Goal: Navigation & Orientation: Understand site structure

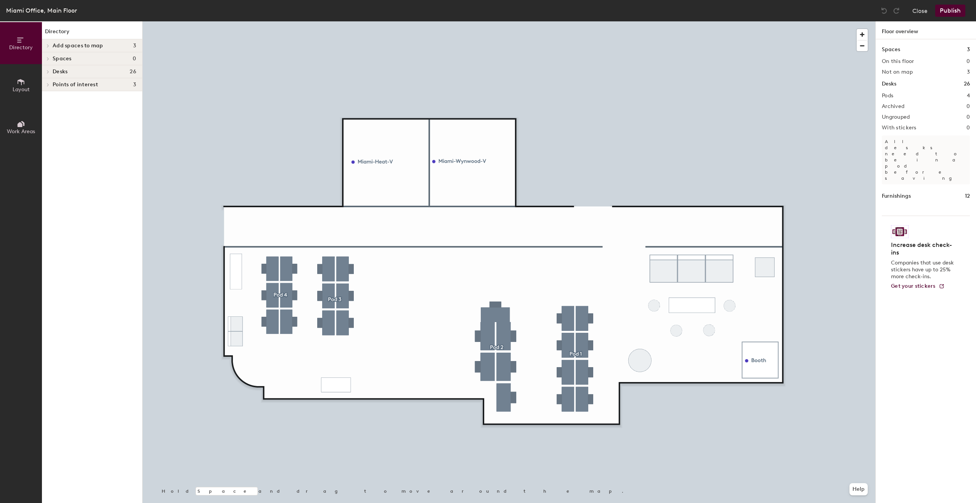
click at [76, 59] on h4 "Spaces 0" at bounding box center [95, 59] width 84 height 6
click at [56, 56] on span "Spaces" at bounding box center [62, 59] width 19 height 6
click at [48, 59] on icon at bounding box center [48, 58] width 2 height 3
click at [25, 90] on span "Layout" at bounding box center [21, 89] width 17 height 6
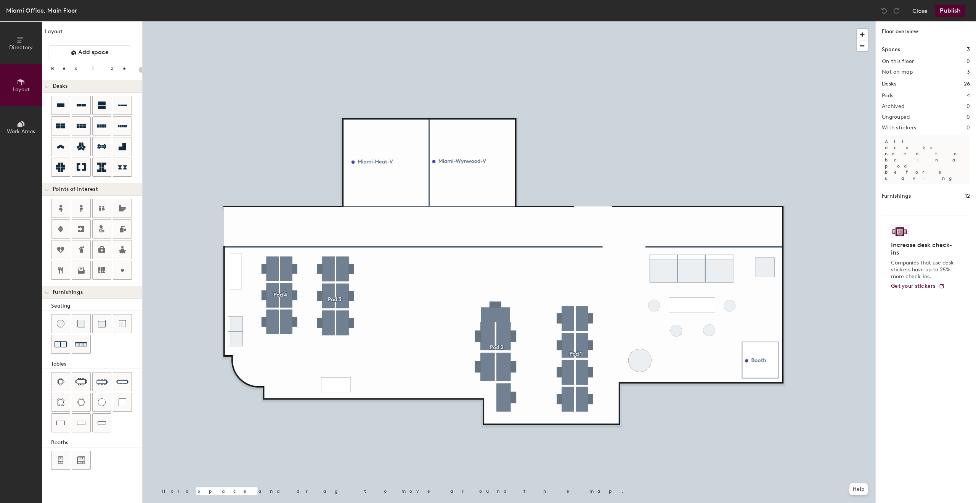
click at [21, 46] on span "Directory" at bounding box center [21, 47] width 24 height 6
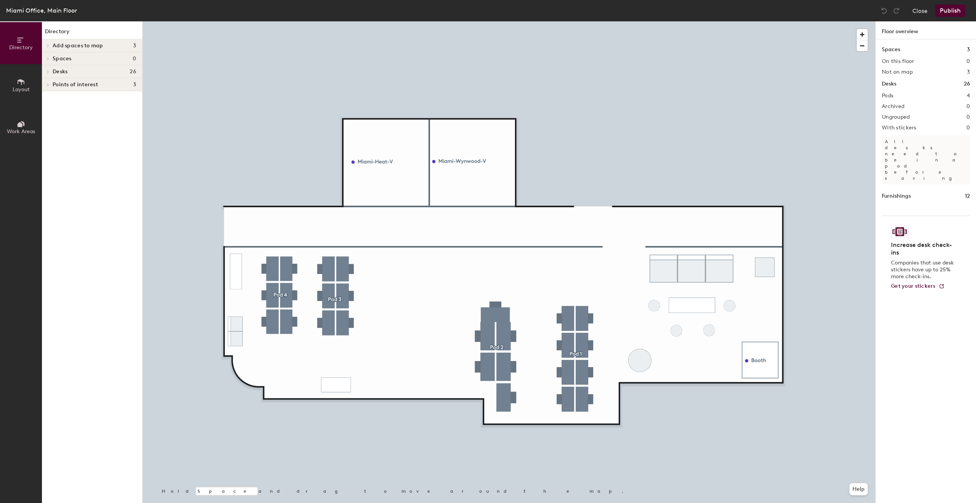
click at [53, 59] on span "Spaces" at bounding box center [62, 59] width 19 height 6
click at [925, 12] on button "Close" at bounding box center [920, 11] width 15 height 12
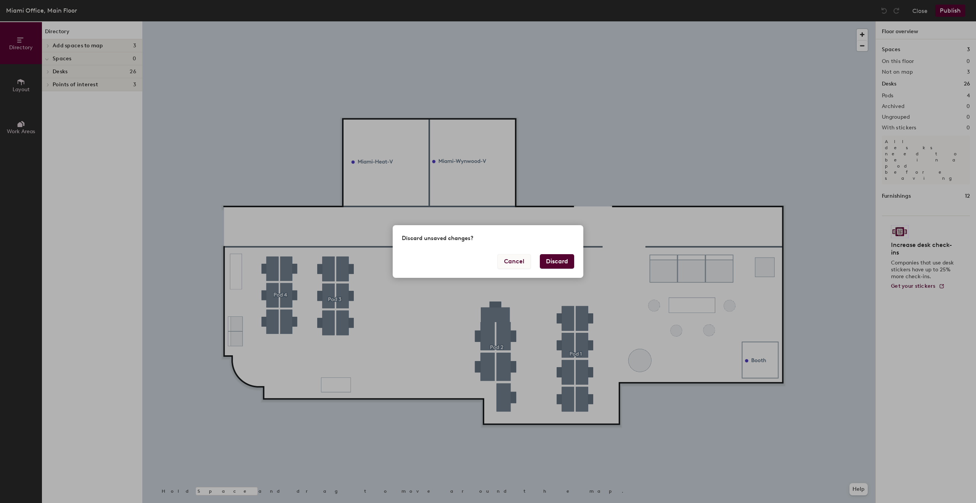
click at [526, 259] on button "Cancel" at bounding box center [514, 261] width 33 height 14
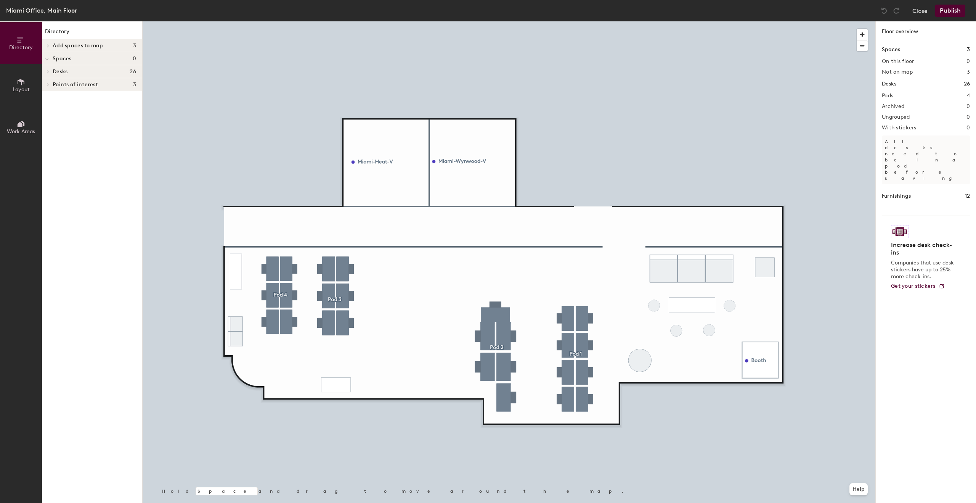
click at [13, 80] on button "Layout" at bounding box center [21, 85] width 42 height 42
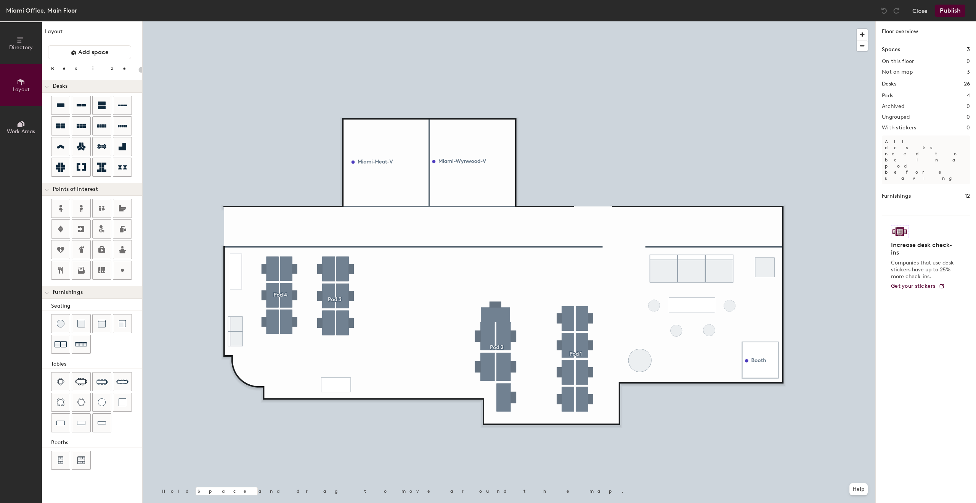
click at [26, 124] on button "Work Areas" at bounding box center [21, 127] width 42 height 42
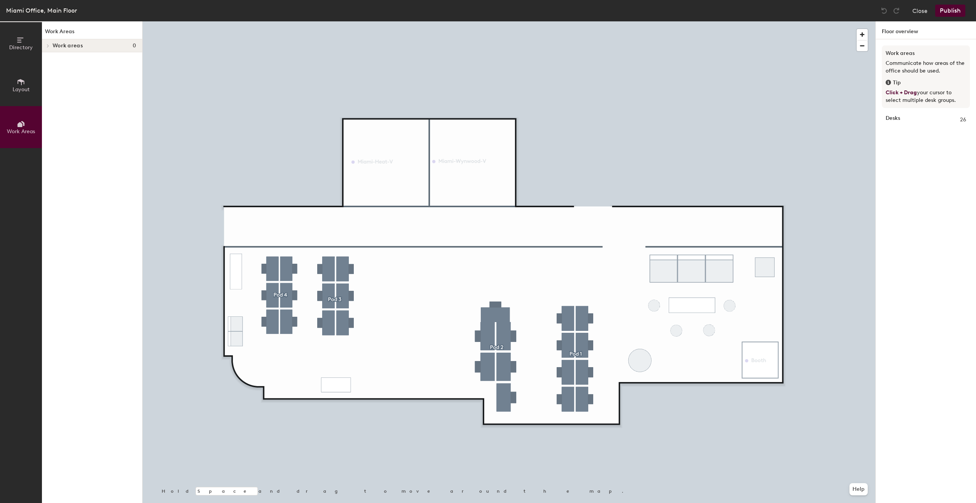
click at [12, 83] on button "Layout" at bounding box center [21, 85] width 42 height 42
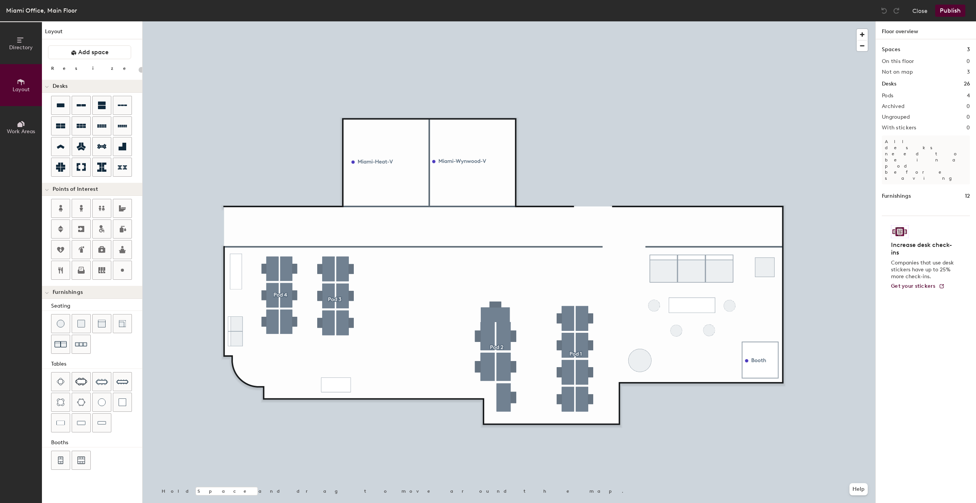
click at [19, 46] on span "Directory" at bounding box center [21, 47] width 24 height 6
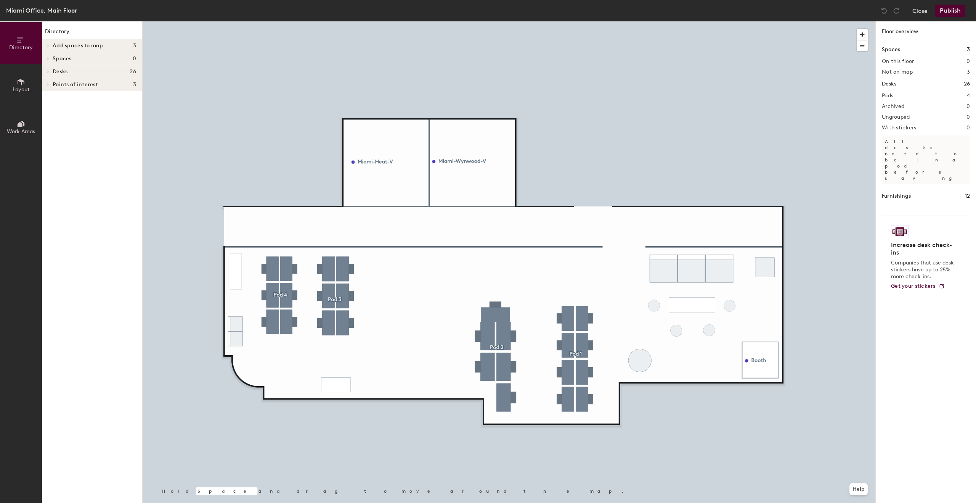
click at [53, 60] on span "Spaces" at bounding box center [62, 59] width 19 height 6
click at [62, 60] on span "Spaces" at bounding box center [62, 59] width 19 height 6
click at [51, 42] on div at bounding box center [47, 45] width 10 height 13
click at [65, 76] on div "Miami-Heat-V" at bounding box center [92, 70] width 100 height 12
click at [77, 82] on p "Miami-Wynwood-V" at bounding box center [77, 82] width 48 height 9
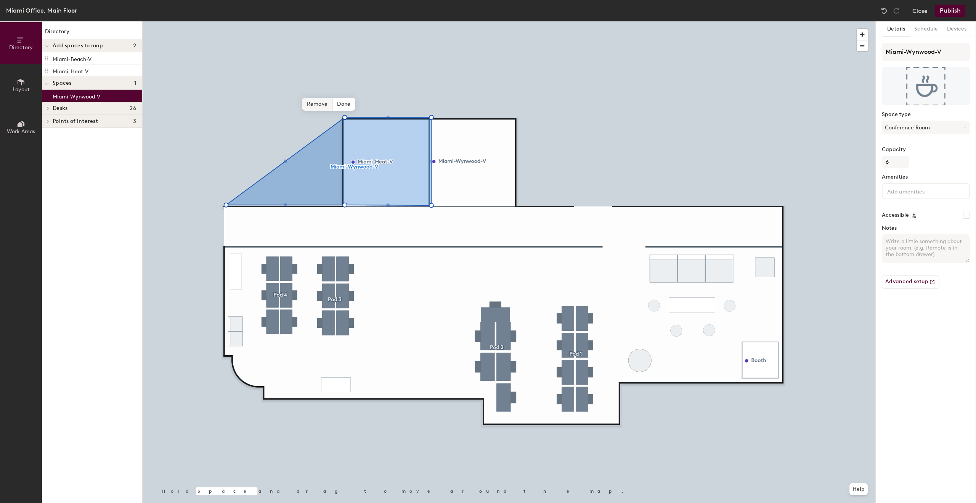
click at [318, 105] on span "Remove" at bounding box center [317, 104] width 31 height 13
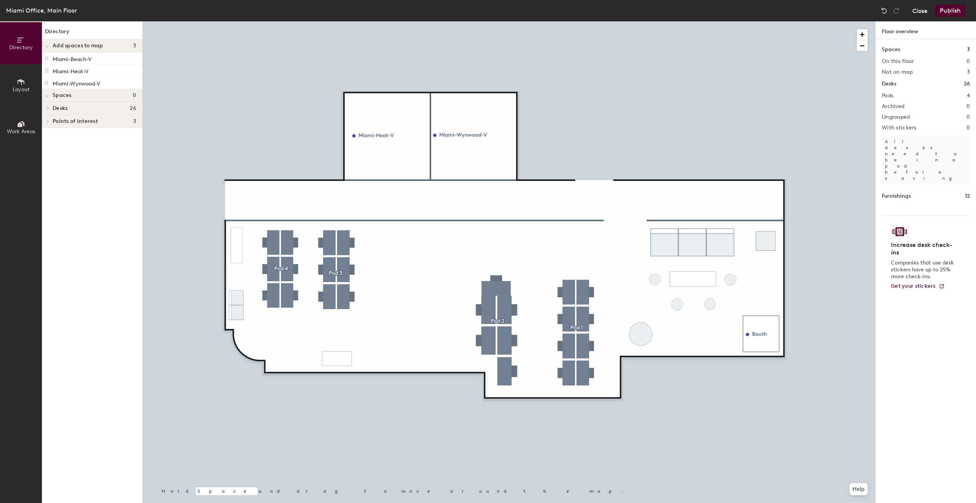
click at [927, 14] on button "Close" at bounding box center [920, 11] width 15 height 12
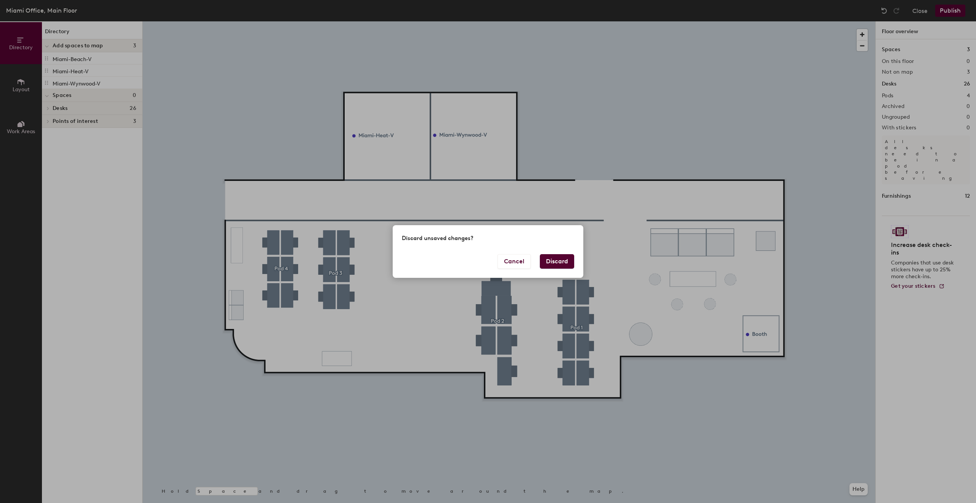
click at [556, 259] on button "Discard" at bounding box center [557, 261] width 34 height 14
